Goal: Task Accomplishment & Management: Complete application form

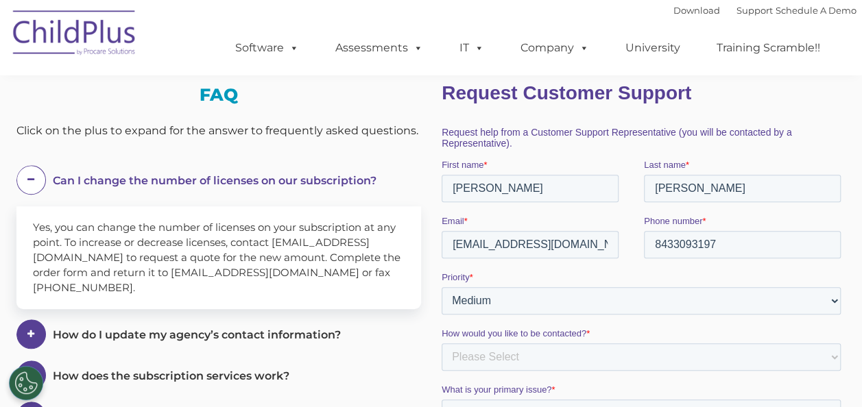
scroll to position [209, 0]
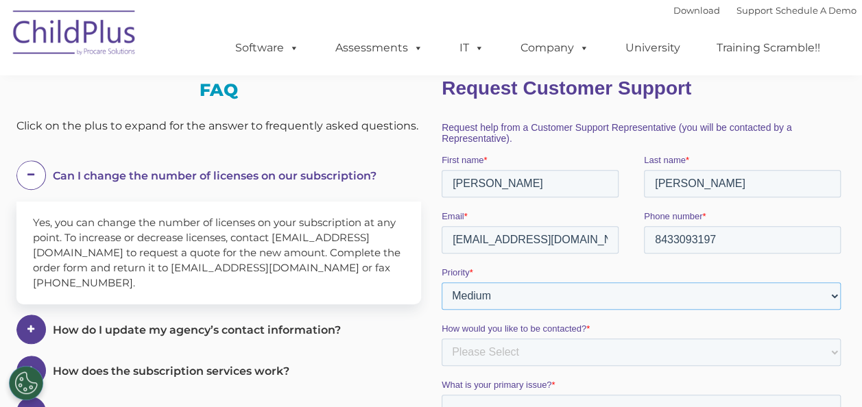
click at [836, 301] on select "Please Select Low Medium High" at bounding box center [640, 295] width 399 height 27
select select "HIGH"
click at [441, 282] on select "Please Select Low Medium High" at bounding box center [640, 295] width 399 height 27
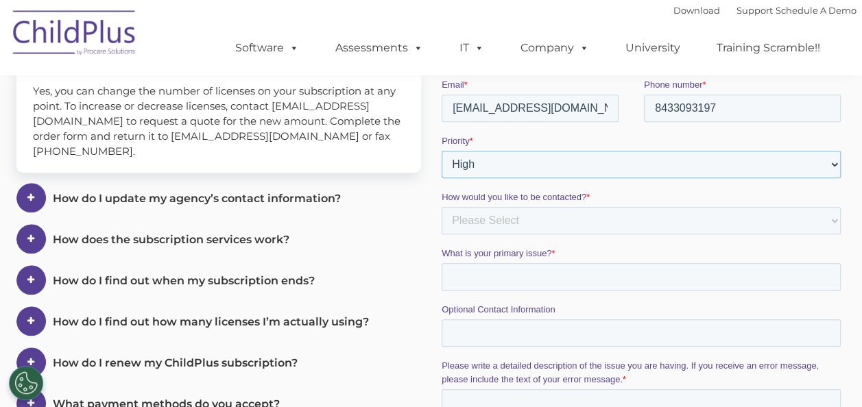
scroll to position [346, 0]
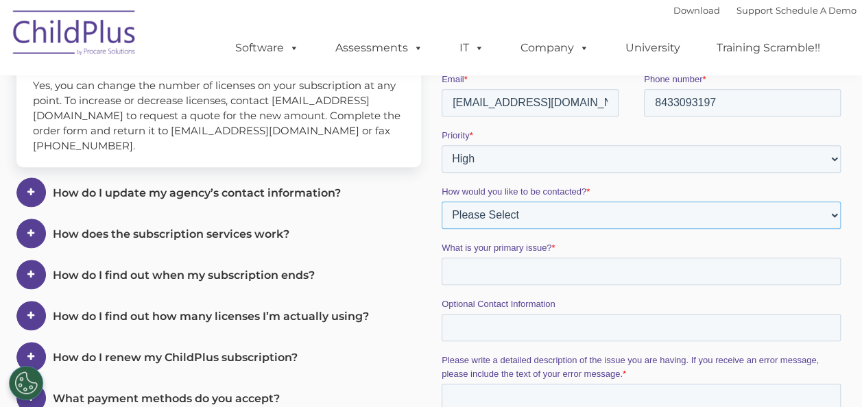
click at [542, 215] on select "Please Select Phone Email" at bounding box center [640, 215] width 399 height 27
select select "Phone"
click at [441, 229] on select "Please Select Phone Email" at bounding box center [640, 215] width 399 height 27
click at [495, 278] on input "What is your primary issue? *" at bounding box center [640, 271] width 399 height 27
type input "O"
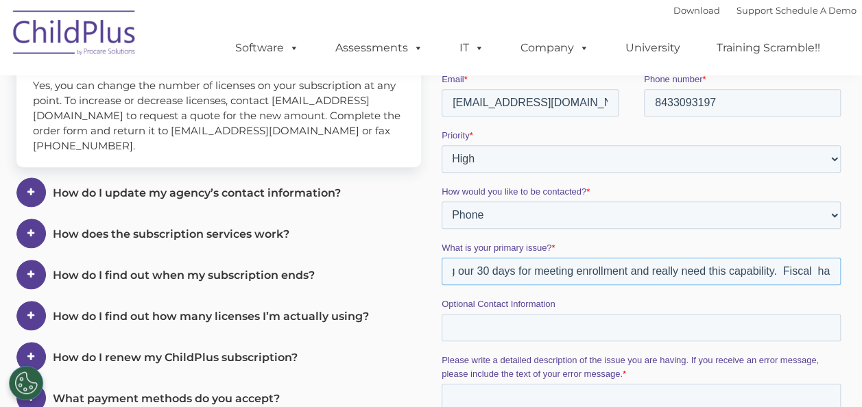
scroll to position [0, 1303]
click at [832, 272] on input "Our enrollment capabilities are not available. I signed the contract [DATE], th…" at bounding box center [640, 271] width 399 height 27
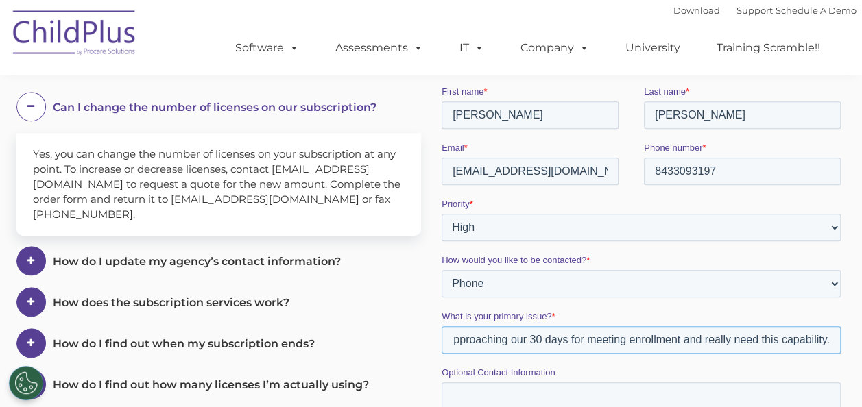
type input "Our enrollment capabilities are not available. I signed the contract [DATE], th…"
click at [833, 287] on select "Please Select Phone Email" at bounding box center [640, 283] width 399 height 27
click at [441, 276] on select "Please Select Phone Email" at bounding box center [640, 283] width 399 height 27
click at [665, 346] on input "Our enrollment capabilities are not available. I signed the contract [DATE], th…" at bounding box center [640, 339] width 399 height 27
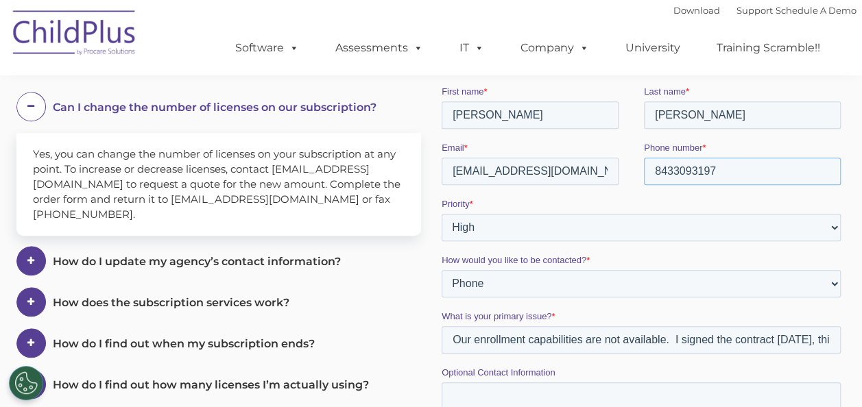
click at [714, 168] on input "8433093197" at bounding box center [741, 171] width 197 height 27
type input "18436012779"
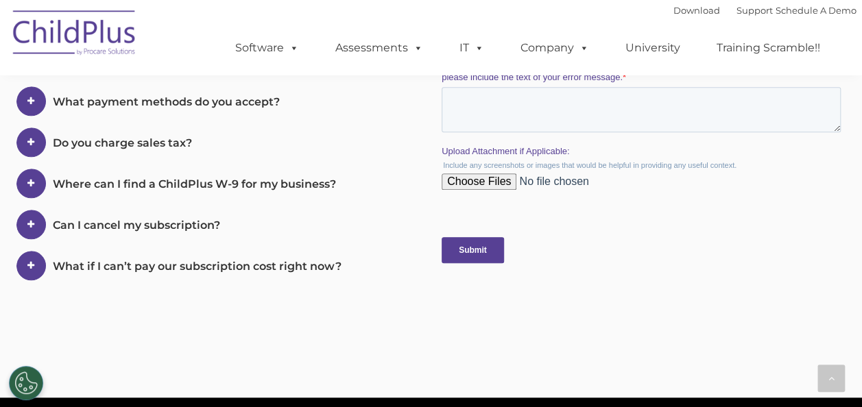
scroll to position [654, 0]
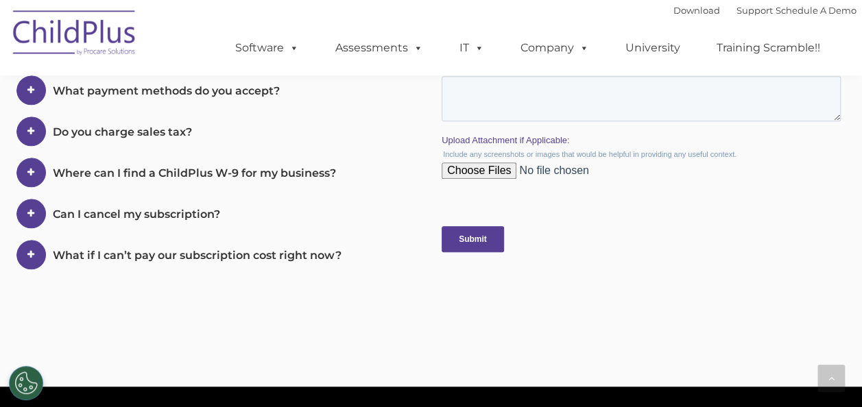
click at [483, 246] on input "Submit" at bounding box center [472, 239] width 62 height 26
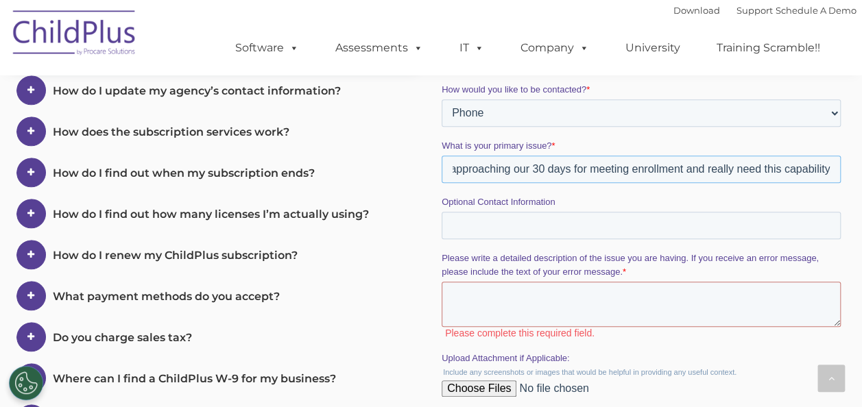
scroll to position [0, 1253]
drag, startPoint x: 675, startPoint y: 173, endPoint x: 836, endPoint y: 177, distance: 161.8
click at [836, 177] on input "Our enrollment capabilities are not available. I signed the contract [DATE], th…" at bounding box center [640, 169] width 399 height 27
type input "Our enrollment capabilities are not available."
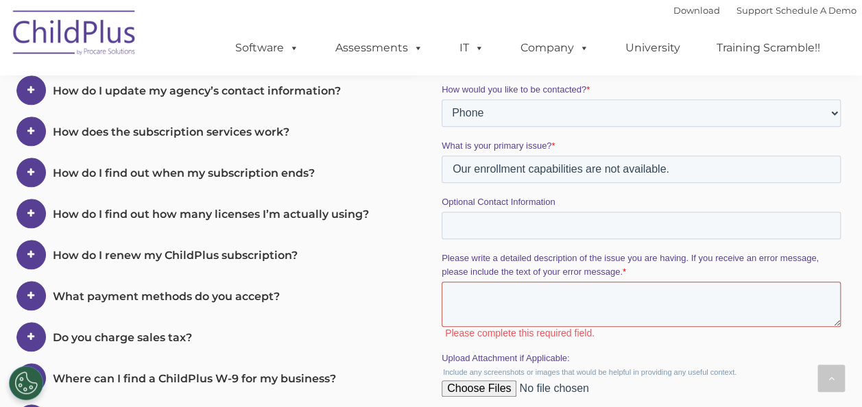
click at [492, 298] on textarea "Please write a detailed description of the issue you are having. If you receive…" at bounding box center [640, 304] width 399 height 45
paste textarea "I signed the contract [DATE], thinking all services would be available pending …"
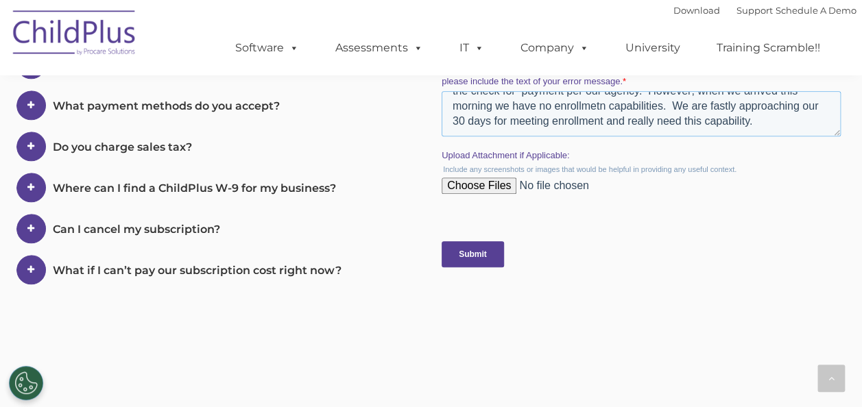
scroll to position [654, 0]
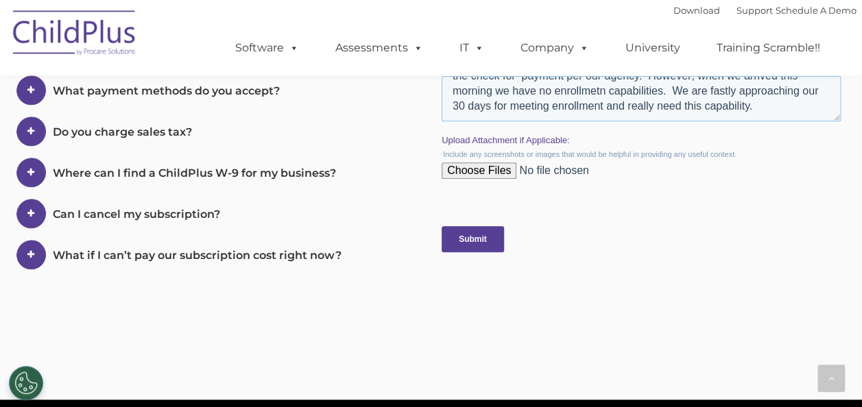
type textarea "I signed the contract [DATE], thinking all services would be available pending …"
click at [474, 237] on input "Submit" at bounding box center [472, 239] width 62 height 26
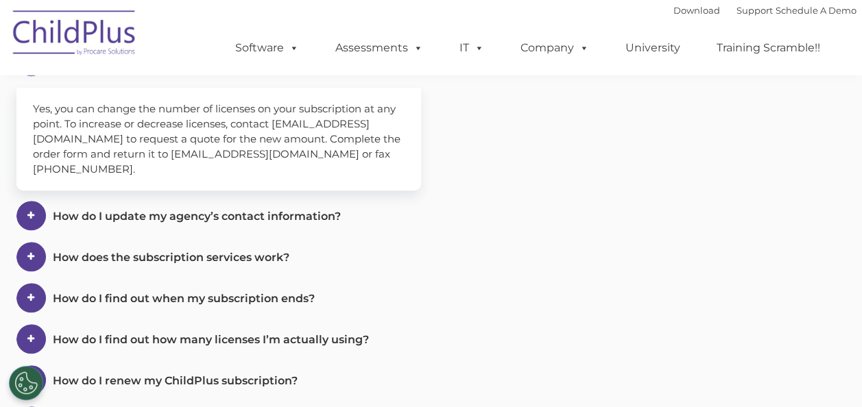
scroll to position [0, 0]
